Goal: Find specific page/section: Find specific page/section

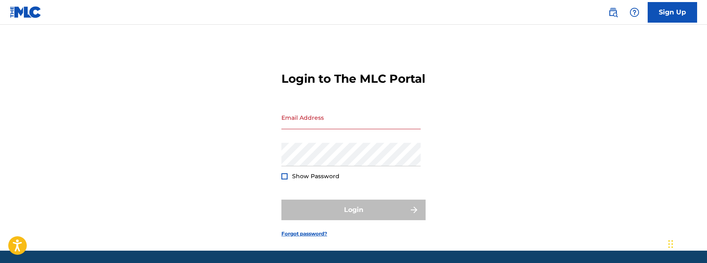
click at [326, 129] on input "Email Address" at bounding box center [350, 117] width 139 height 23
type input "[EMAIL_ADDRESS][DOMAIN_NAME]"
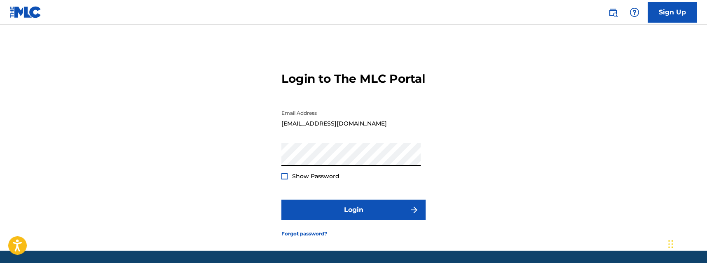
click at [314, 180] on span "Show Password" at bounding box center [315, 176] width 47 height 7
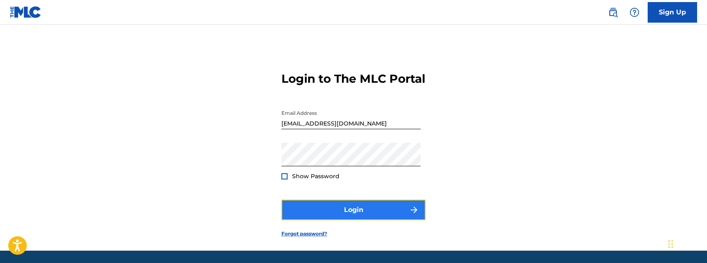
click at [344, 216] on button "Login" at bounding box center [353, 210] width 144 height 21
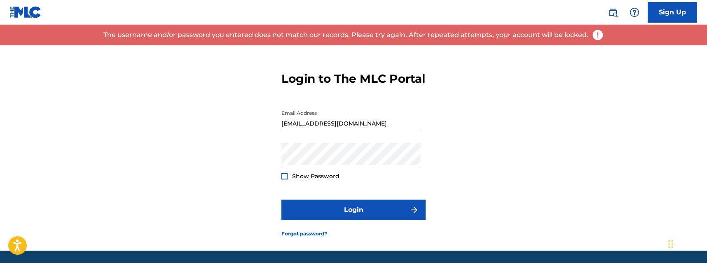
click at [316, 179] on div "Password Show Password" at bounding box center [350, 161] width 139 height 37
drag, startPoint x: 337, startPoint y: 181, endPoint x: 231, endPoint y: 176, distance: 106.4
click at [231, 176] on div "Login to The MLC Portal Email Address [EMAIL_ADDRESS][DOMAIN_NAME] Password Sho…" at bounding box center [353, 148] width 577 height 206
click at [281, 200] on button "Login" at bounding box center [353, 210] width 144 height 21
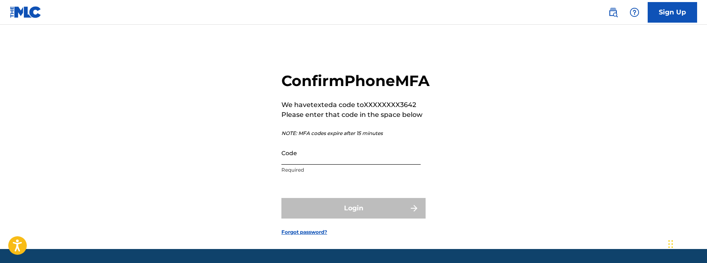
click at [338, 165] on input "Code" at bounding box center [350, 152] width 139 height 23
click at [326, 165] on input "Code" at bounding box center [350, 152] width 139 height 23
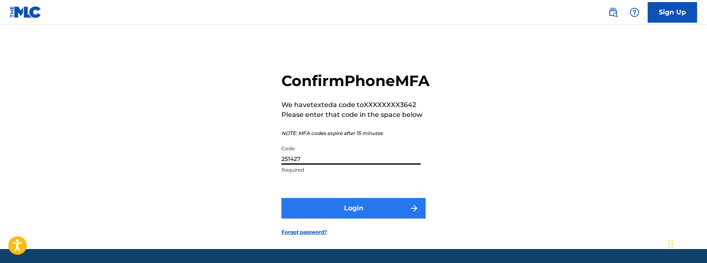
type input "251427"
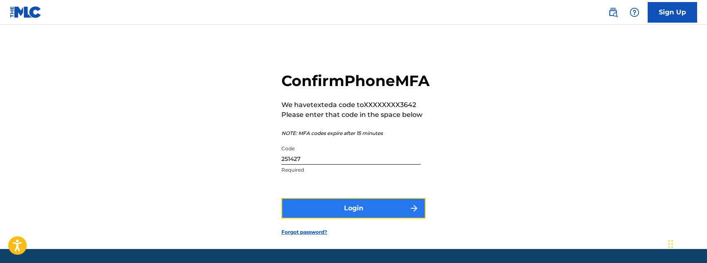
click at [325, 219] on button "Login" at bounding box center [353, 208] width 144 height 21
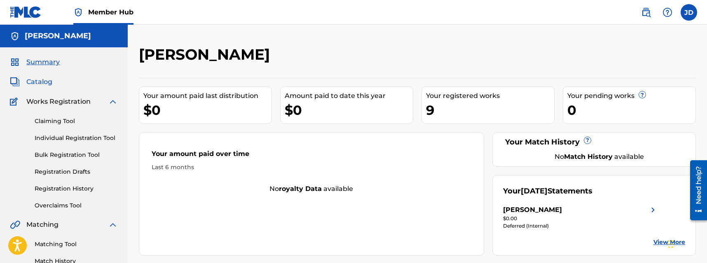
click at [44, 81] on span "Catalog" at bounding box center [39, 82] width 26 height 10
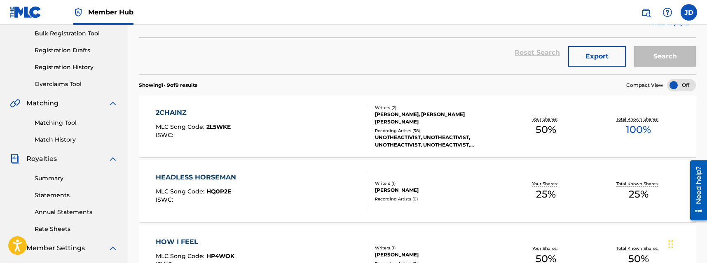
scroll to position [121, 0]
